Goal: Task Accomplishment & Management: Manage account settings

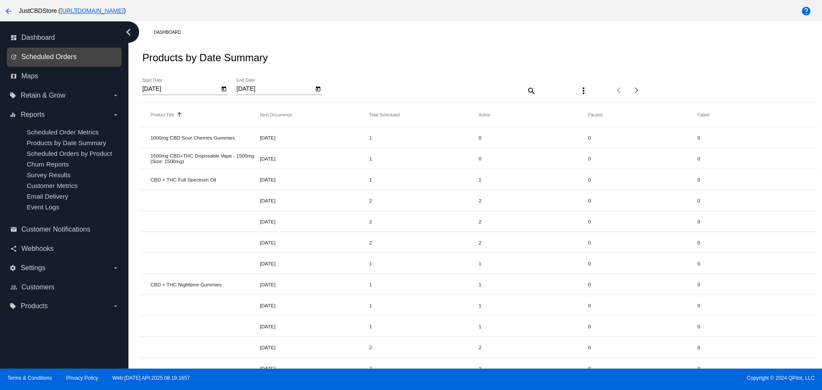
click at [64, 54] on span "Scheduled Orders" at bounding box center [48, 57] width 55 height 8
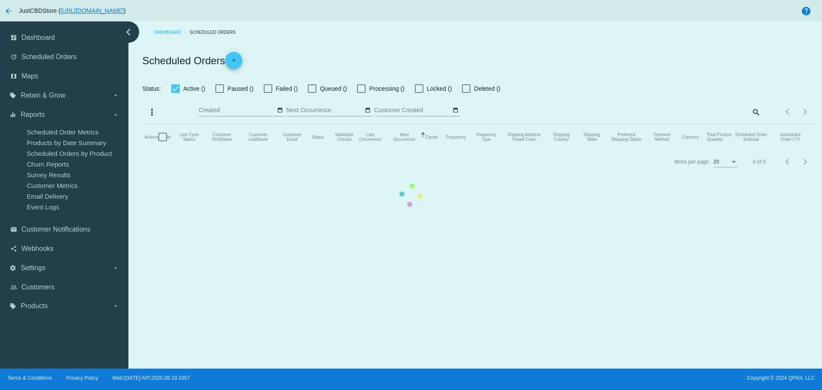
checkbox input "false"
checkbox input "true"
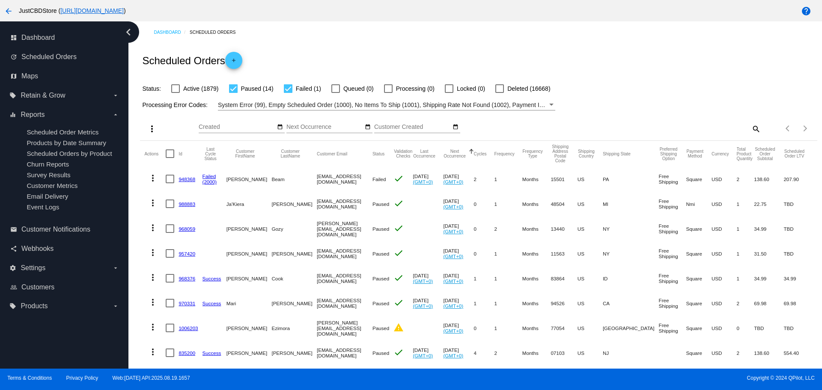
click at [188, 178] on link "948368" at bounding box center [186, 179] width 17 height 6
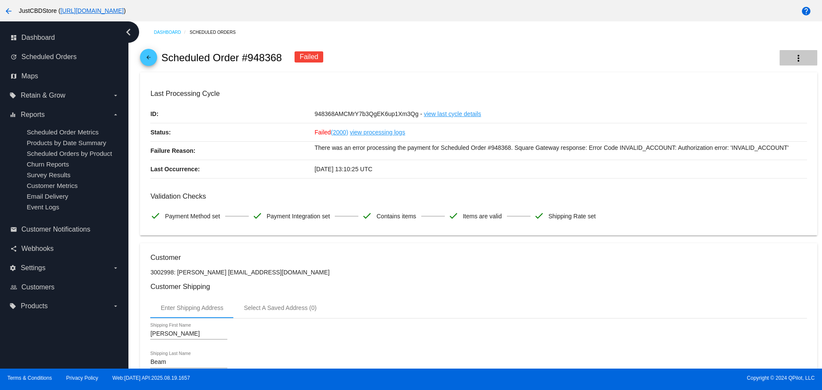
click at [796, 57] on mat-icon "more_vert" at bounding box center [798, 58] width 10 height 10
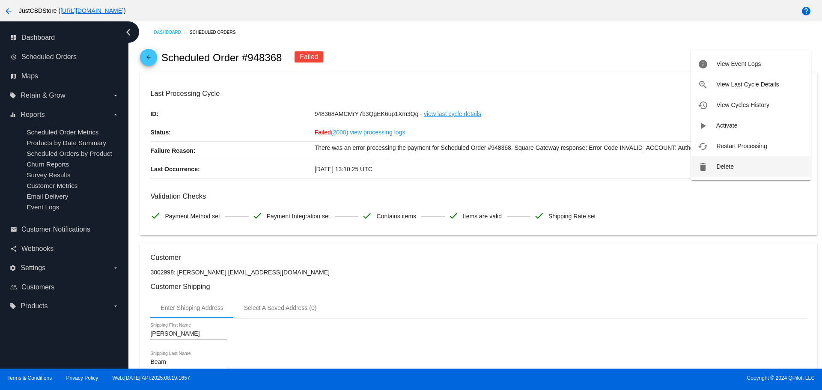
click at [737, 169] on button "delete Delete" at bounding box center [751, 166] width 120 height 21
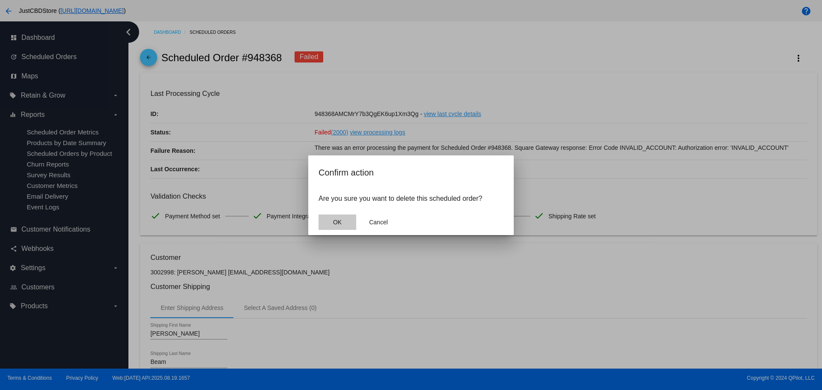
click at [332, 227] on button "OK" at bounding box center [337, 221] width 38 height 15
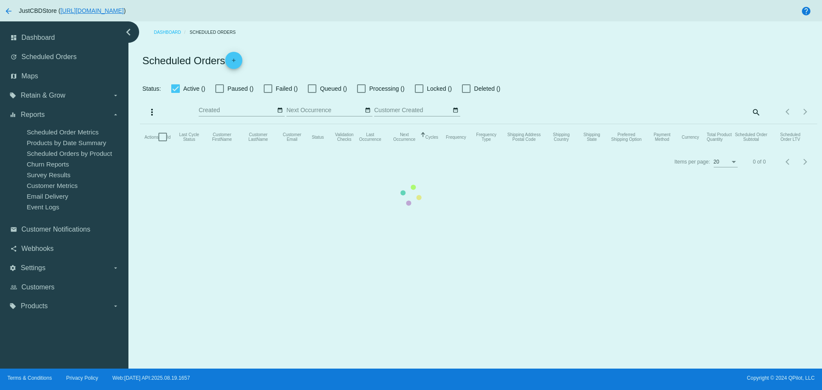
checkbox input "false"
checkbox input "true"
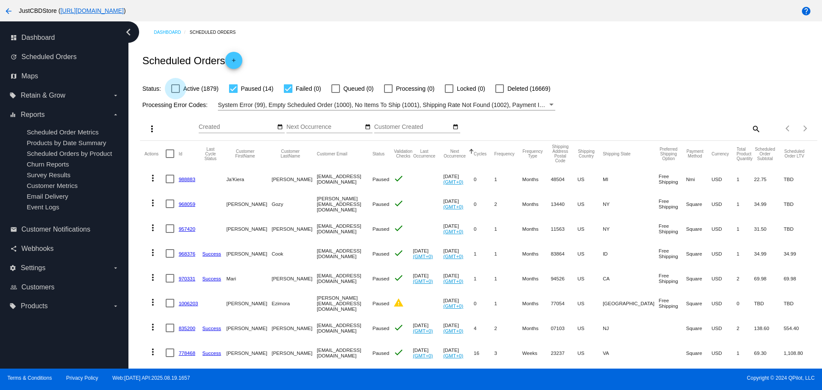
click at [194, 87] on span "Active (1879)" at bounding box center [200, 88] width 35 height 10
click at [175, 93] on input "Active (1879)" at bounding box center [175, 93] width 0 height 0
checkbox input "true"
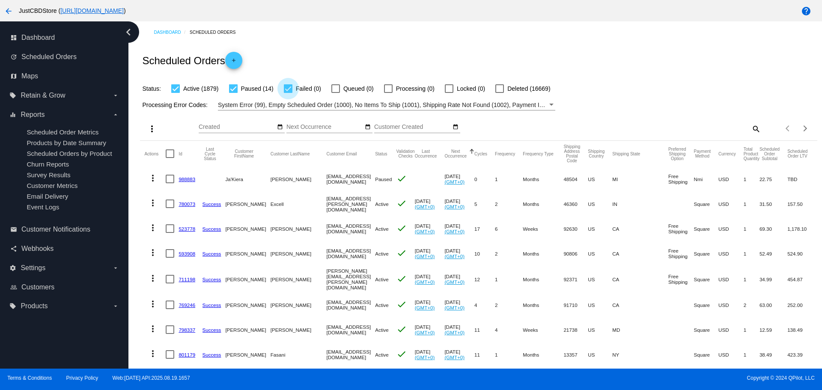
click at [288, 87] on div at bounding box center [288, 88] width 9 height 9
click at [288, 93] on input "Failed (0)" at bounding box center [288, 93] width 0 height 0
checkbox input "false"
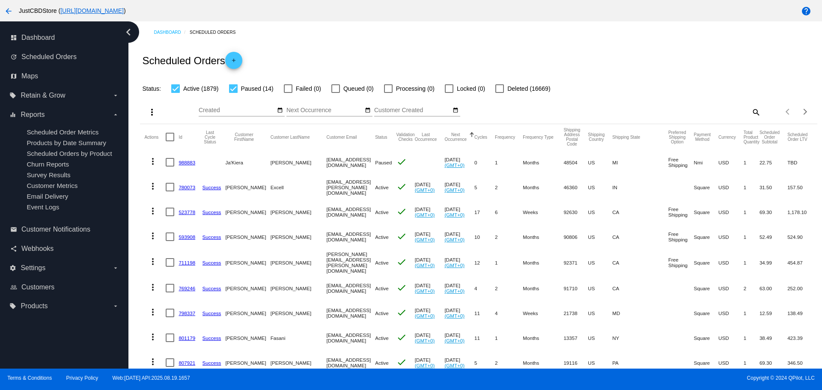
click at [232, 89] on div at bounding box center [233, 88] width 9 height 9
click at [233, 93] on input "Paused (14)" at bounding box center [233, 93] width 0 height 0
checkbox input "false"
